Goal: Information Seeking & Learning: Learn about a topic

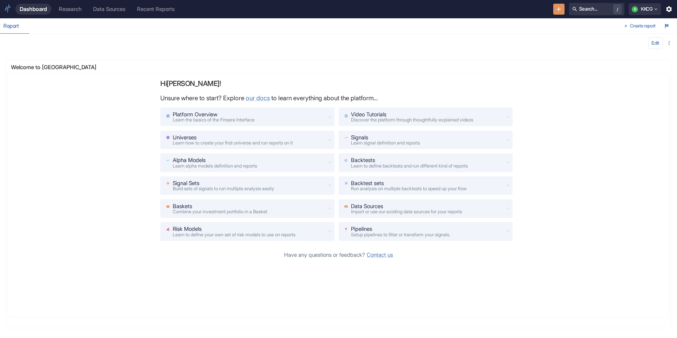
click at [87, 15] on div "Dashboard Research Data Sources Recent Reports Search... / A KKCG" at bounding box center [338, 9] width 677 height 18
click at [76, 8] on div "Research" at bounding box center [70, 9] width 23 height 7
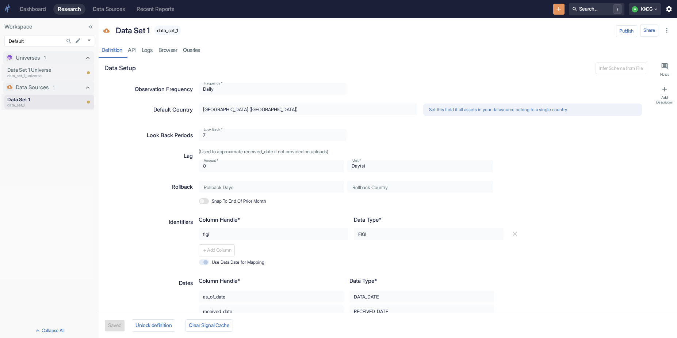
type textarea "x"
click at [142, 47] on link "Logs" at bounding box center [147, 50] width 17 height 15
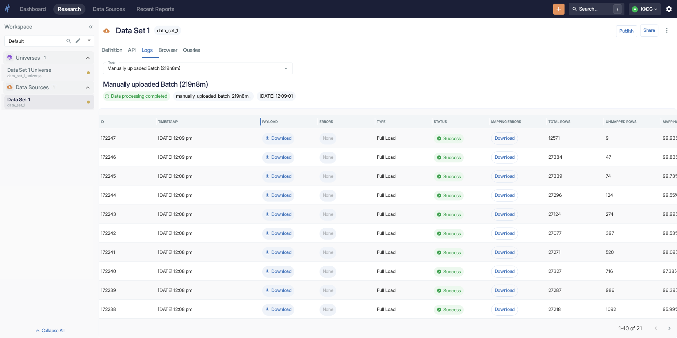
drag, startPoint x: 213, startPoint y: 117, endPoint x: 260, endPoint y: 121, distance: 47.3
click at [260, 121] on div at bounding box center [261, 121] width 4 height 19
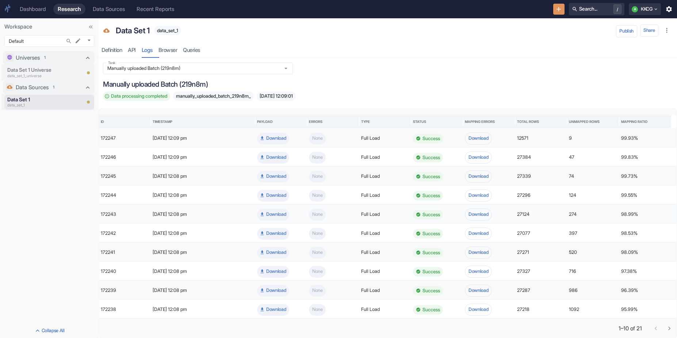
scroll to position [5, 0]
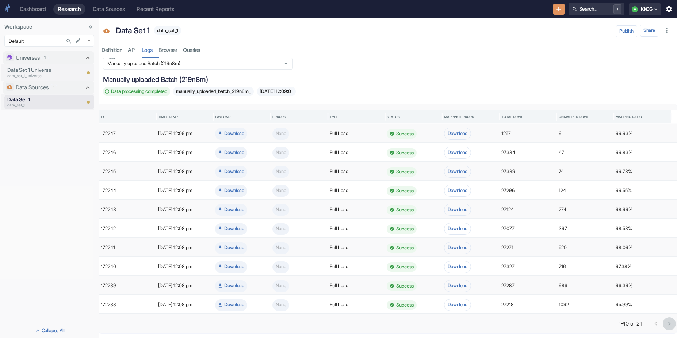
click at [666, 326] on icon "Go to next page" at bounding box center [669, 323] width 7 height 7
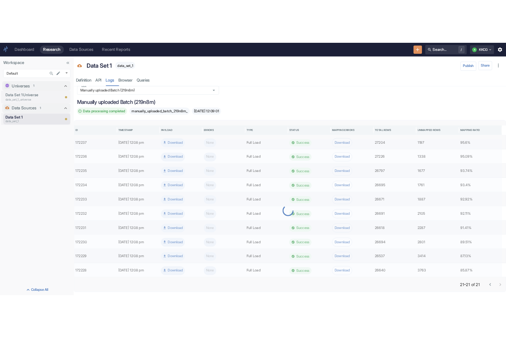
scroll to position [0, 0]
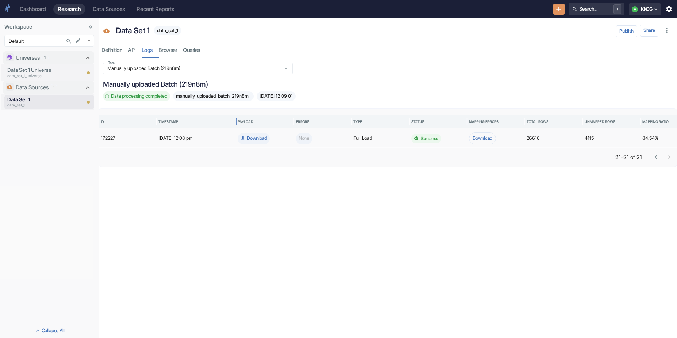
drag, startPoint x: 214, startPoint y: 118, endPoint x: 235, endPoint y: 125, distance: 22.6
click at [235, 125] on div at bounding box center [236, 121] width 4 height 19
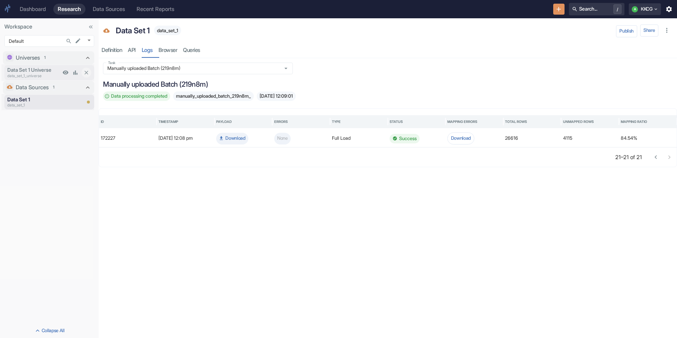
click at [30, 73] on p "data_set_1_universe" at bounding box center [33, 76] width 53 height 6
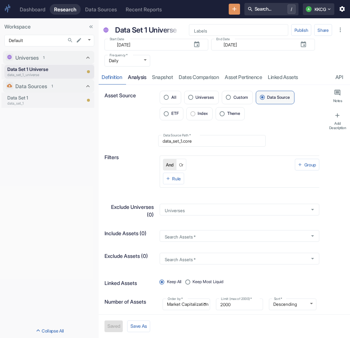
type textarea "x"
click at [141, 80] on link "analysis" at bounding box center [137, 76] width 24 height 15
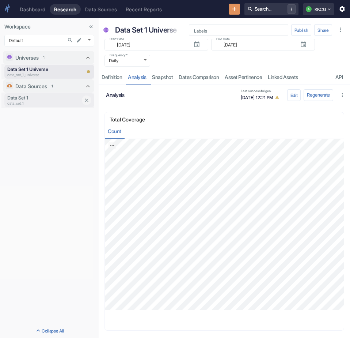
click at [30, 97] on p "Data Set 1" at bounding box center [43, 97] width 73 height 7
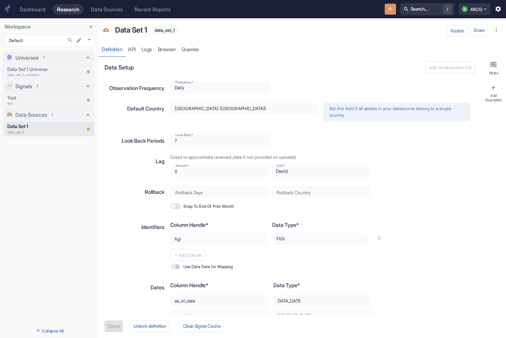
type textarea "x"
